Goal: Task Accomplishment & Management: Use online tool/utility

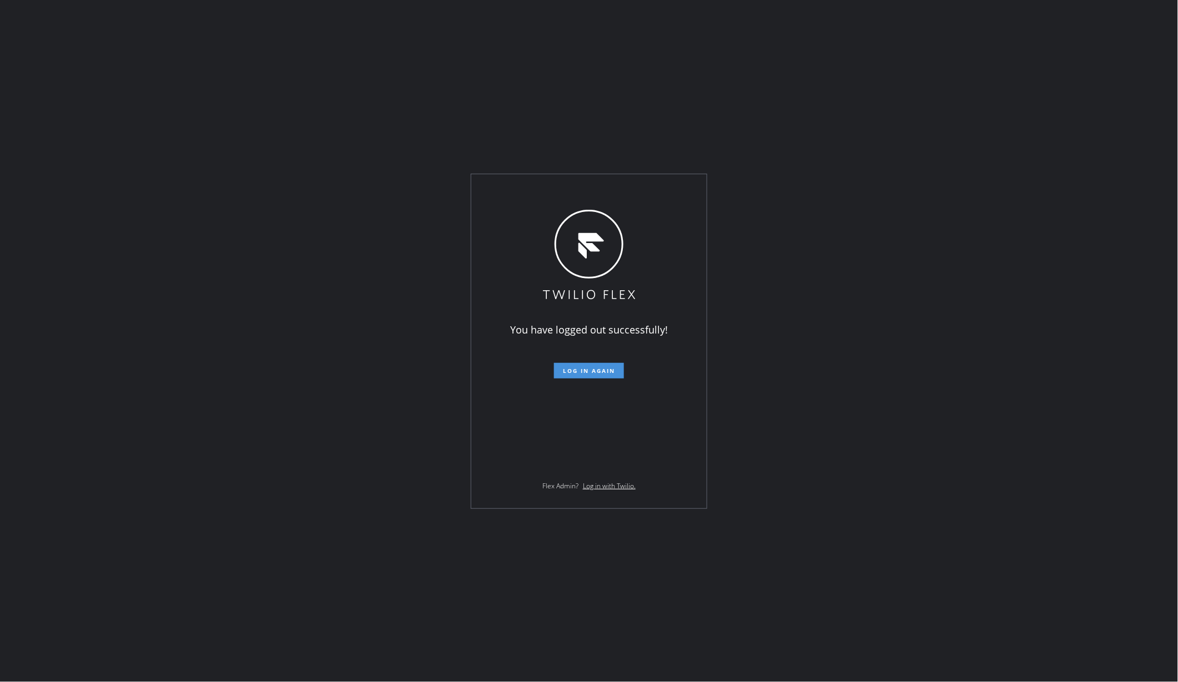
click at [591, 374] on button "Log in again" at bounding box center [589, 371] width 70 height 16
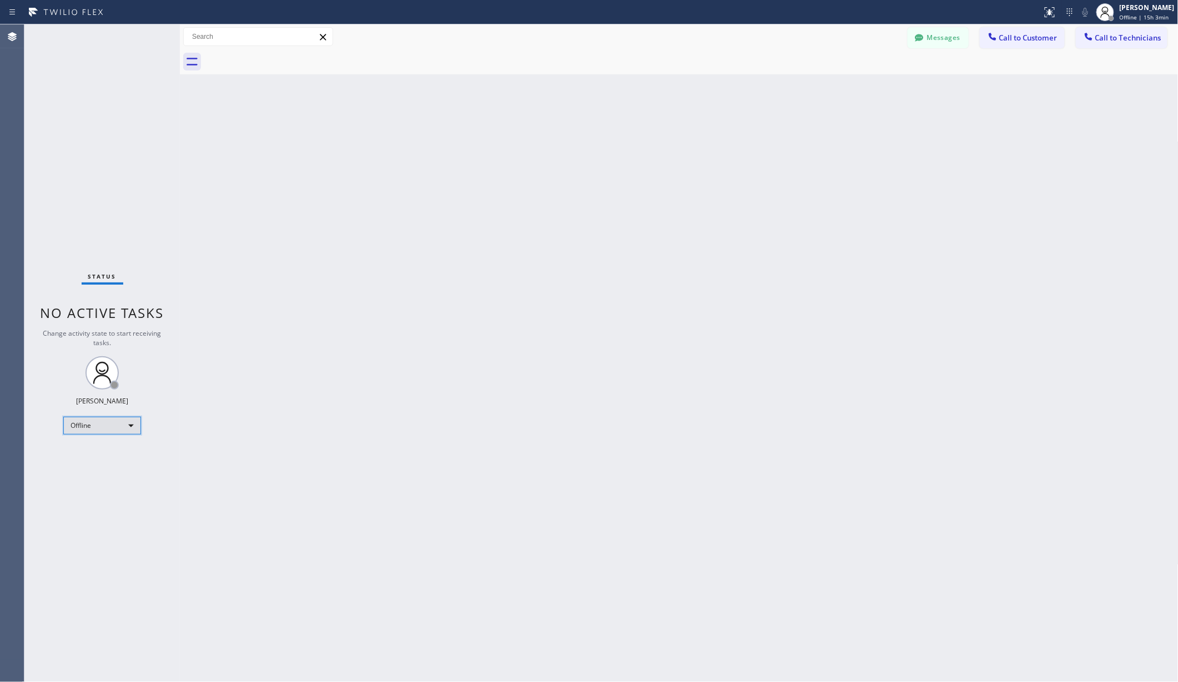
click at [87, 431] on div "Offline" at bounding box center [102, 426] width 78 height 18
click at [97, 470] on li "Unavailable" at bounding box center [101, 468] width 75 height 13
